Goal: Find specific page/section

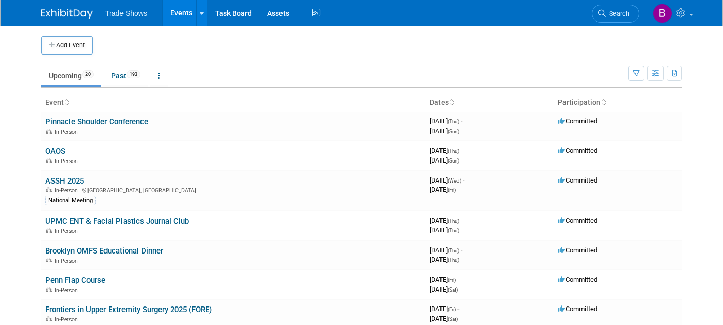
click at [58, 180] on link "ASSH 2025" at bounding box center [64, 180] width 39 height 9
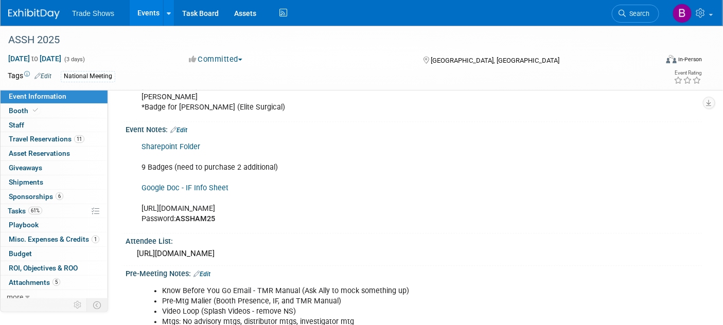
scroll to position [629, 0]
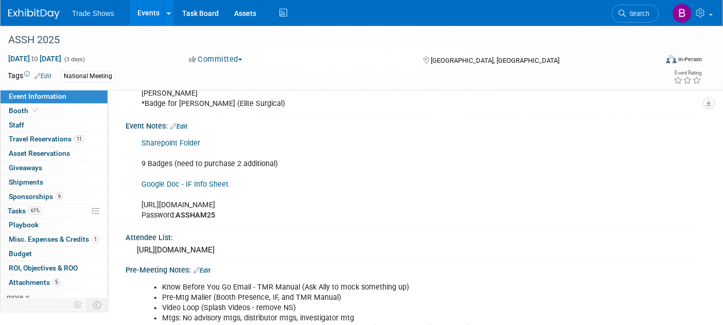
drag, startPoint x: 313, startPoint y: 200, endPoint x: 141, endPoint y: 201, distance: 171.3
click at [141, 201] on div "Sharepoint Folder 9 Badges (need to purchase 2 additional) Google Doc - IF Info…" at bounding box center [362, 180] width 456 height 93
copy div "https://www.assh.org/annualmeeting/s/attendees"
click at [268, 209] on div "Sharepoint Folder 9 Badges (need to purchase 2 additional) Google Doc - IF Info…" at bounding box center [362, 180] width 456 height 93
drag, startPoint x: 218, startPoint y: 212, endPoint x: 177, endPoint y: 211, distance: 40.6
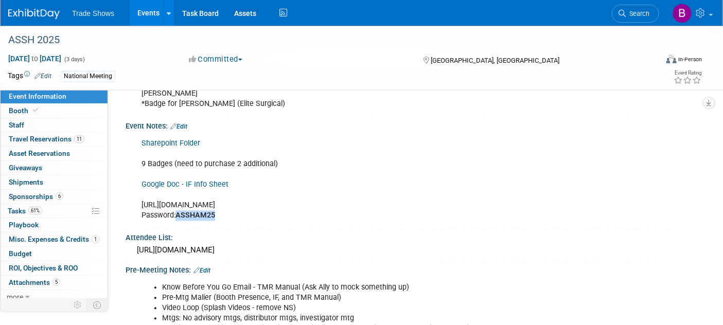
click at [177, 211] on div "Sharepoint Folder 9 Badges (need to purchase 2 additional) Google Doc - IF Info…" at bounding box center [362, 180] width 456 height 93
copy b "ASSHAM25"
